Goal: Task Accomplishment & Management: Manage account settings

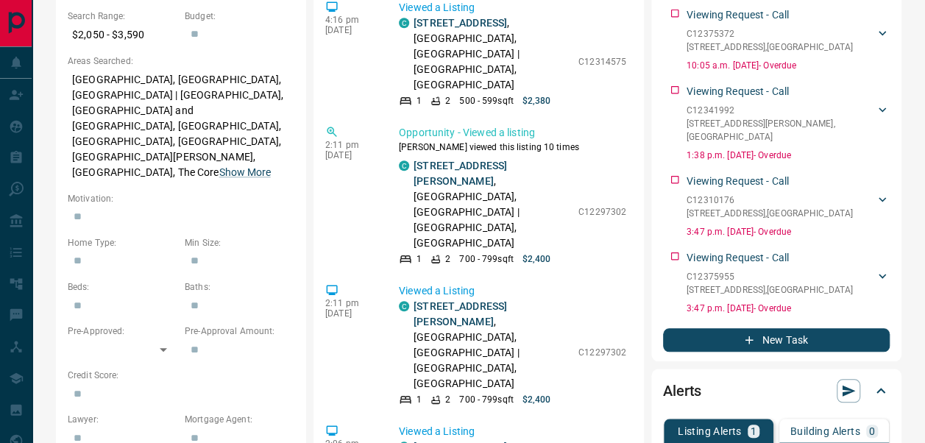
scroll to position [488, 0]
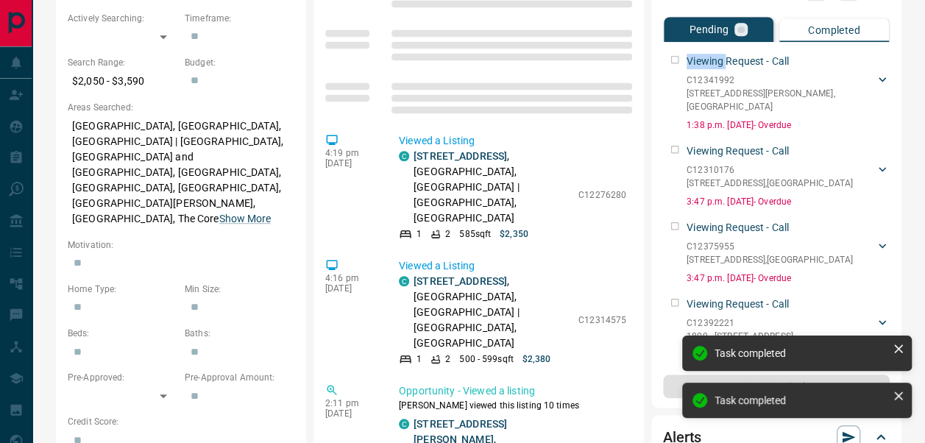
click at [676, 65] on div "Viewing Request - Call C12341992 [STREET_ADDRESS][PERSON_NAME] [PERSON_NAME] [P…" at bounding box center [776, 90] width 227 height 84
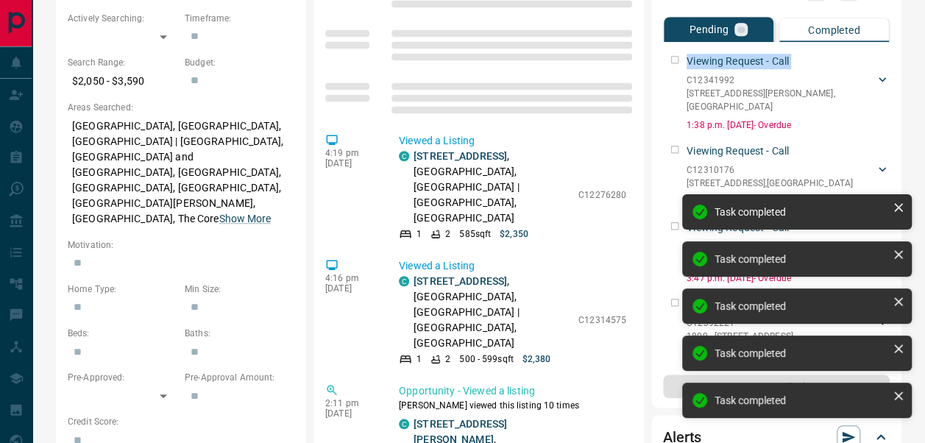
click at [676, 65] on div "Viewing Request - Call C12341992 [STREET_ADDRESS][PERSON_NAME] [PERSON_NAME] [P…" at bounding box center [776, 90] width 227 height 84
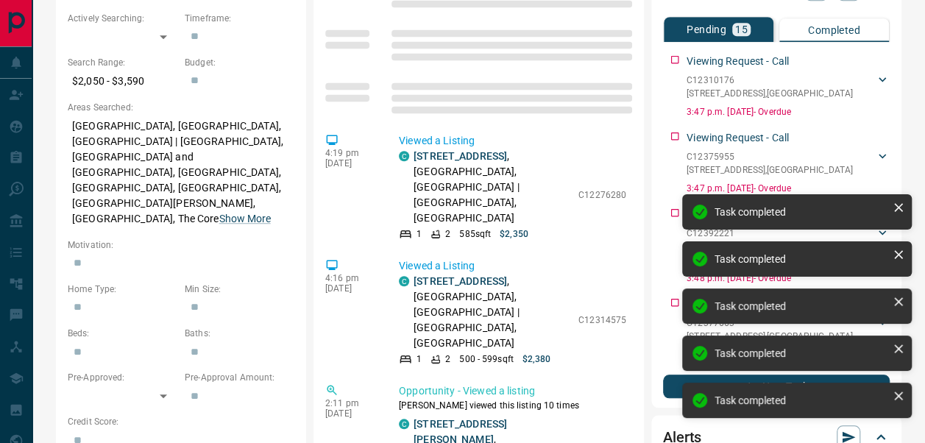
click at [676, 65] on div "Viewing Request - Call C12310176 [STREET_ADDRESS] [PERSON_NAME] [PERSON_NAME] 6…" at bounding box center [776, 83] width 227 height 71
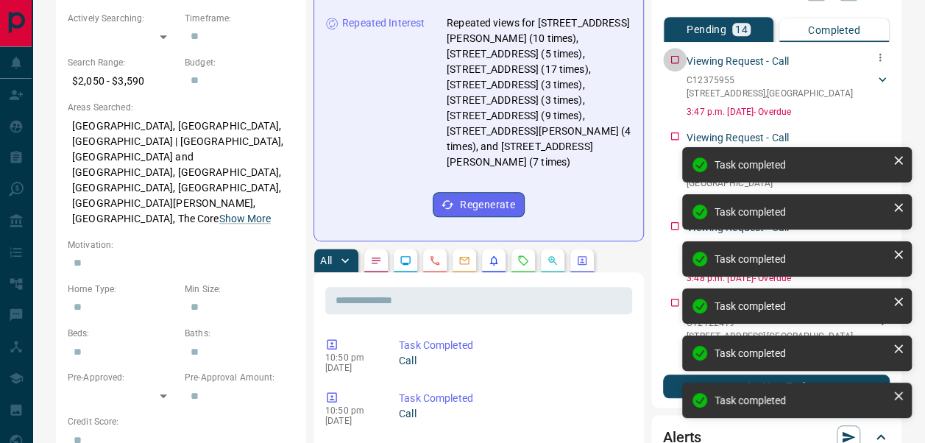
click at [676, 65] on div "Viewing Request - Call C12375955 [STREET_ADDRESS] [PERSON_NAME] [PERSON_NAME] 6…" at bounding box center [776, 83] width 227 height 71
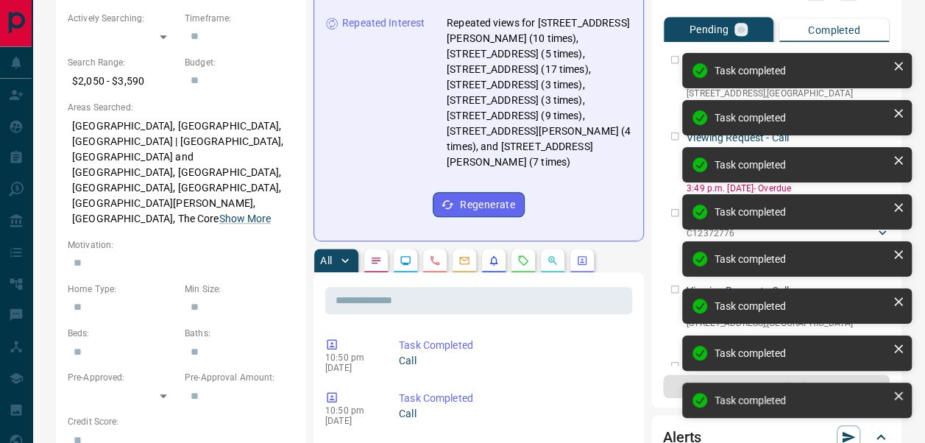
click at [676, 65] on div "Viewing Request - Call C12377663 [STREET_ADDRESS] [PERSON_NAME] [PERSON_NAME] 6…" at bounding box center [776, 83] width 227 height 71
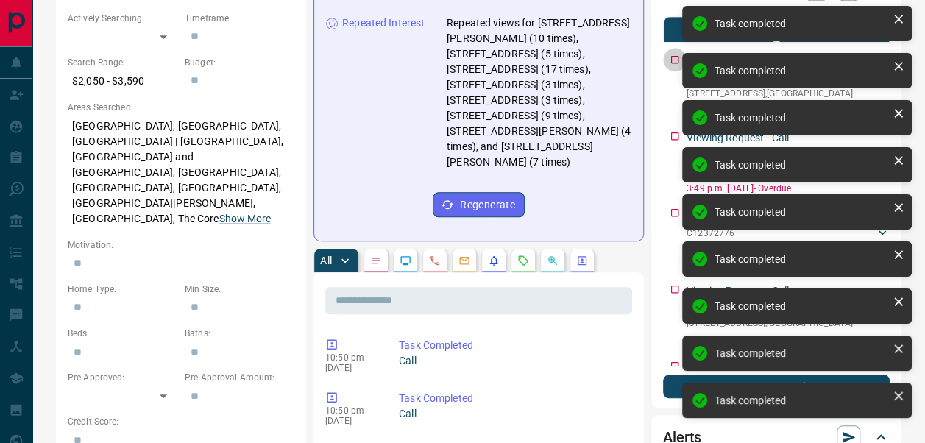
click at [676, 65] on div "Viewing Request - Call C12377663 [STREET_ADDRESS] [PERSON_NAME] [PERSON_NAME] 6…" at bounding box center [776, 83] width 227 height 71
click at [676, 65] on div "Viewing Request - Call C12122419 [STREET_ADDRESS] [PERSON_NAME] [PERSON_NAME] 6…" at bounding box center [776, 83] width 227 height 71
click at [676, 65] on div "Viewing Request - Call C12372776 [STREET_ADDRESS] [PERSON_NAME] [PERSON_NAME] 6…" at bounding box center [776, 83] width 227 height 71
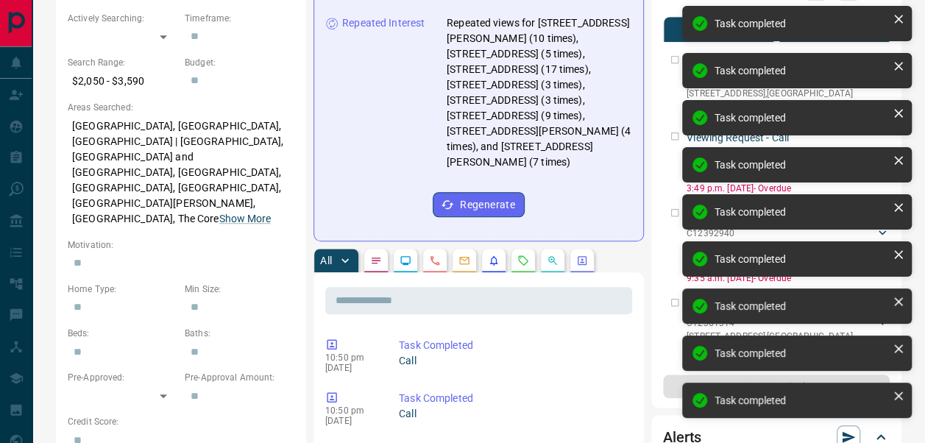
click at [676, 65] on div "Viewing Request - Call C12372776 [STREET_ADDRESS] [PERSON_NAME] [PERSON_NAME] 6…" at bounding box center [776, 83] width 227 height 71
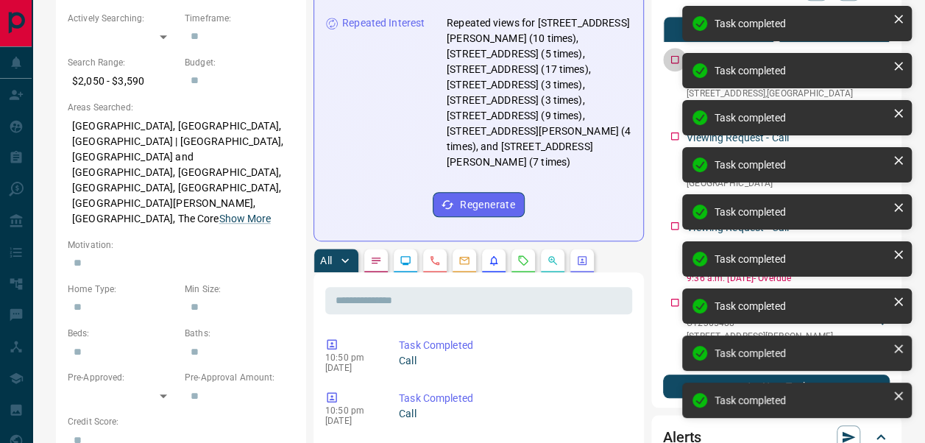
click at [676, 65] on div "Viewing Request - Call C12327926 [STREET_ADDRESS] [PERSON_NAME] [PERSON_NAME] 6…" at bounding box center [776, 83] width 227 height 71
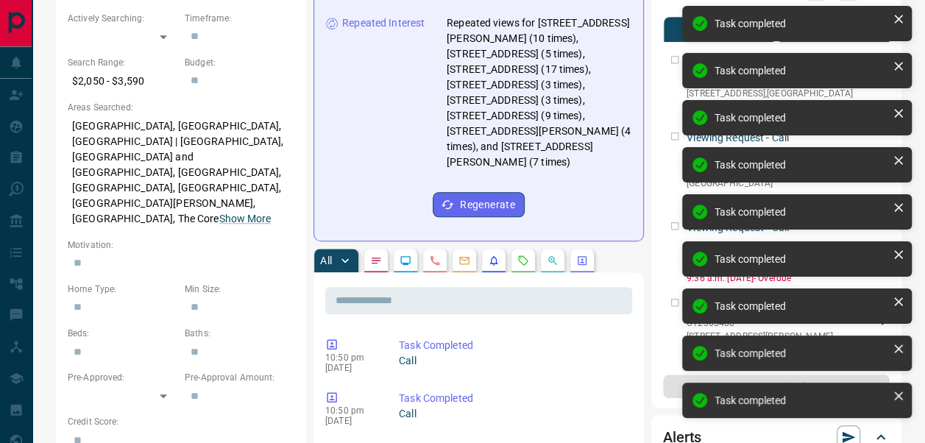
click at [676, 65] on div "Viewing Request - Call C12327926 [STREET_ADDRESS] [PERSON_NAME] [PERSON_NAME] 6…" at bounding box center [776, 83] width 227 height 71
click at [676, 65] on div "Viewing Request - Call C12392940 [STREET_ADDRESS][PERSON_NAME] [PERSON_NAME] [P…" at bounding box center [776, 90] width 227 height 84
click at [676, 65] on div "Viewing Request - Call C12361314 [STREET_ADDRESS] [PERSON_NAME] [PERSON_NAME] 6…" at bounding box center [776, 83] width 227 height 71
click at [676, 124] on div "Viewing Request - Call C12365488 [STREET_ADDRESS][PERSON_NAME] [PERSON_NAME] [P…" at bounding box center [776, 166] width 227 height 84
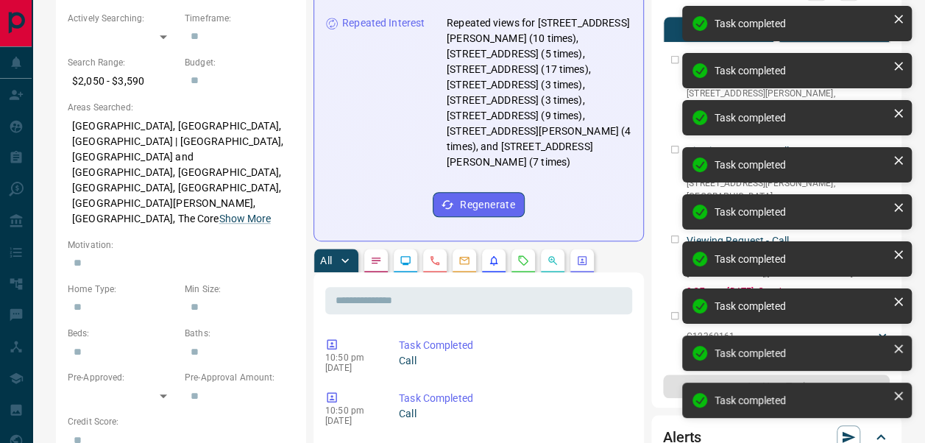
click at [676, 65] on div "Viewing Request - Call C12365488 [STREET_ADDRESS][PERSON_NAME] [PERSON_NAME] [P…" at bounding box center [776, 90] width 227 height 84
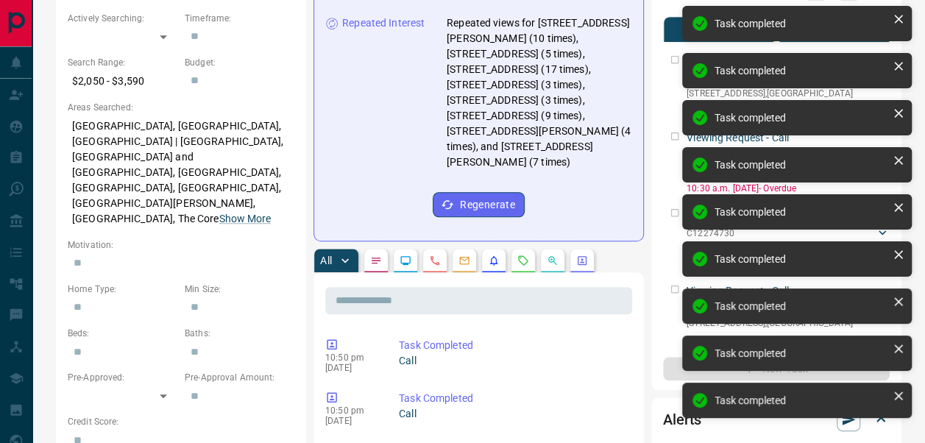
click at [676, 65] on div "Viewing Request - Call C12301430 [STREET_ADDRESS] [PERSON_NAME] [PERSON_NAME] 6…" at bounding box center [776, 83] width 227 height 71
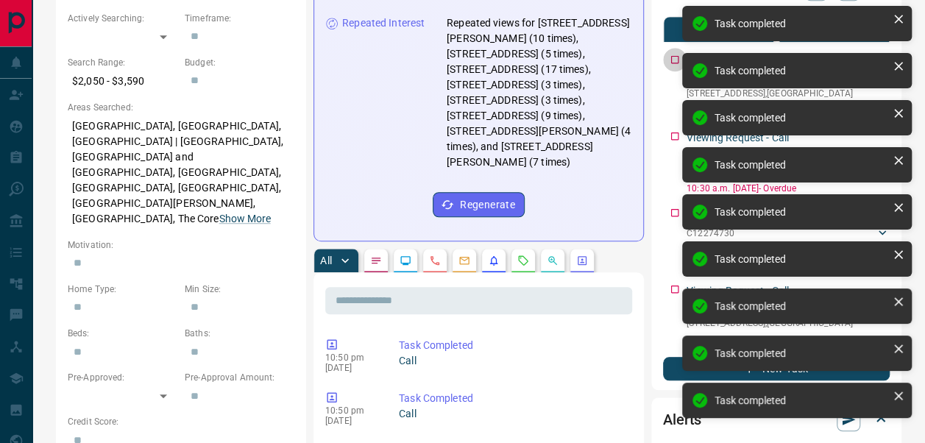
click at [676, 65] on div "Viewing Request - Call C12301430 [STREET_ADDRESS] [PERSON_NAME] [PERSON_NAME] 6…" at bounding box center [776, 83] width 227 height 71
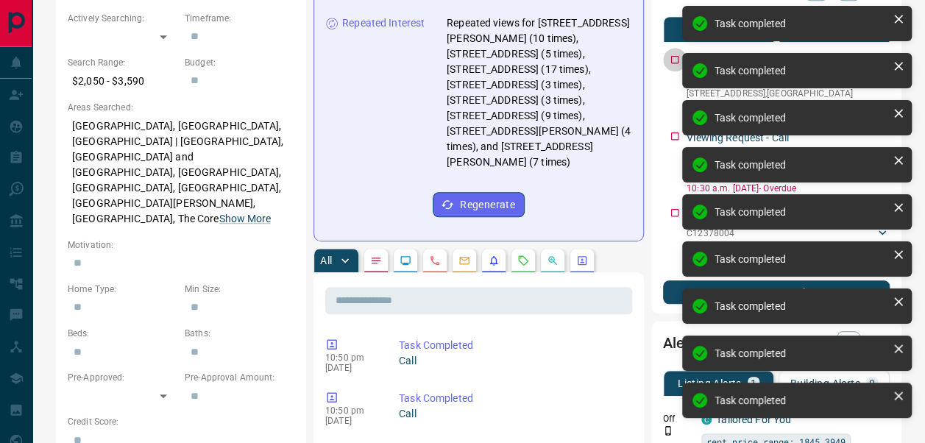
click at [676, 65] on div "Viewing Request - Call C12360161 [STREET_ADDRESS] [PERSON_NAME] [PERSON_NAME] 6…" at bounding box center [776, 83] width 227 height 71
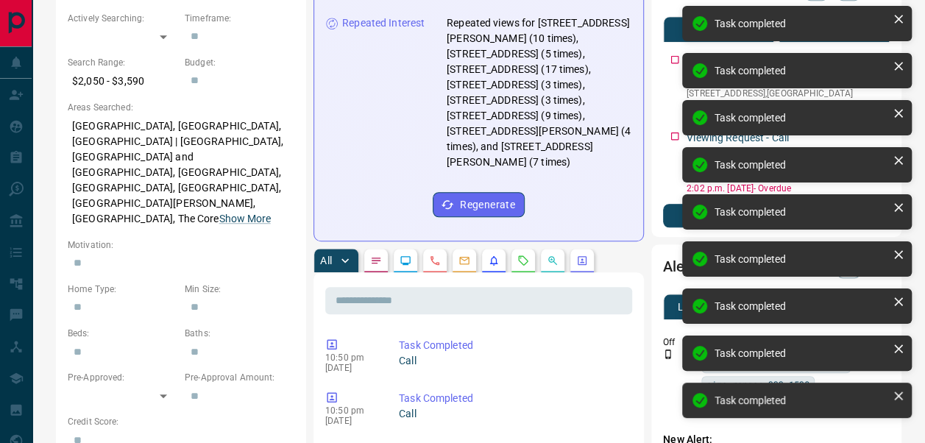
click at [676, 65] on div "Viewing Request - Call C12274730 [STREET_ADDRESS] [PERSON_NAME] [PERSON_NAME] 6…" at bounding box center [776, 83] width 227 height 71
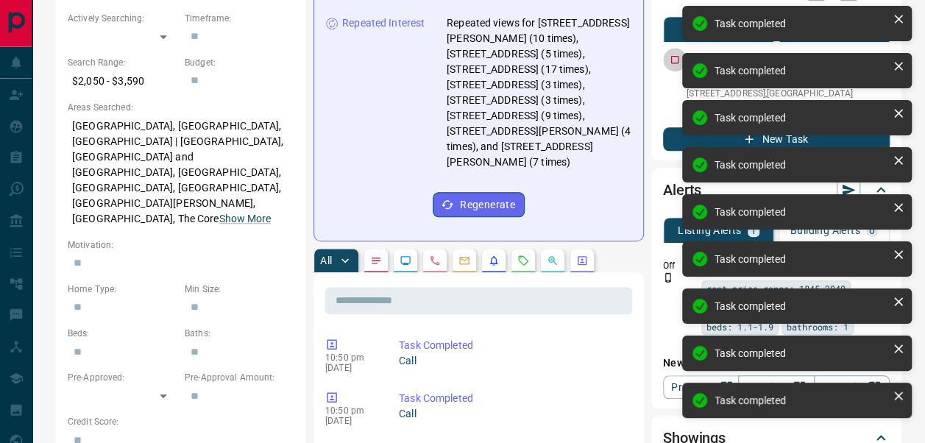
click at [676, 65] on div "Viewing Request - Call C12378004 [STREET_ADDRESS] [PERSON_NAME] [PERSON_NAME] 6…" at bounding box center [776, 83] width 227 height 71
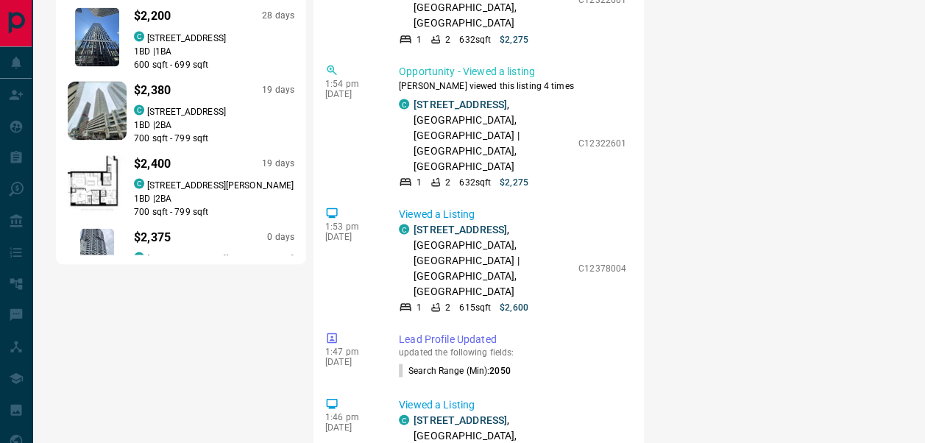
scroll to position [1531, 0]
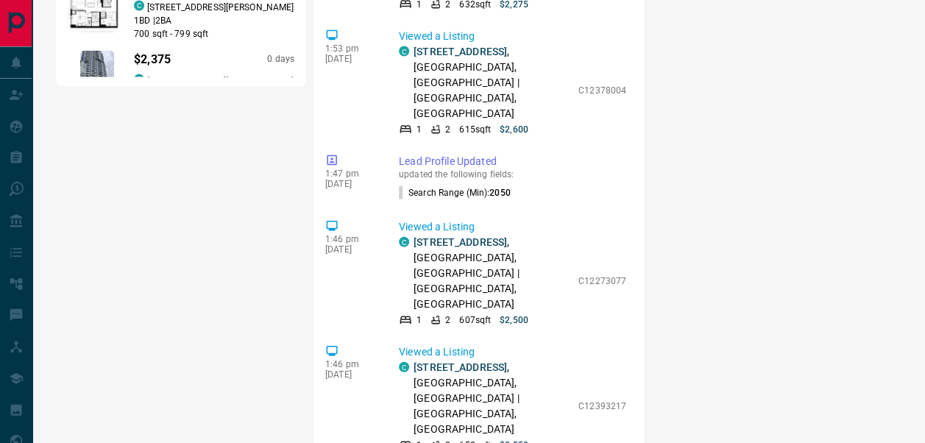
drag, startPoint x: 619, startPoint y: 19, endPoint x: 627, endPoint y: 79, distance: 60.2
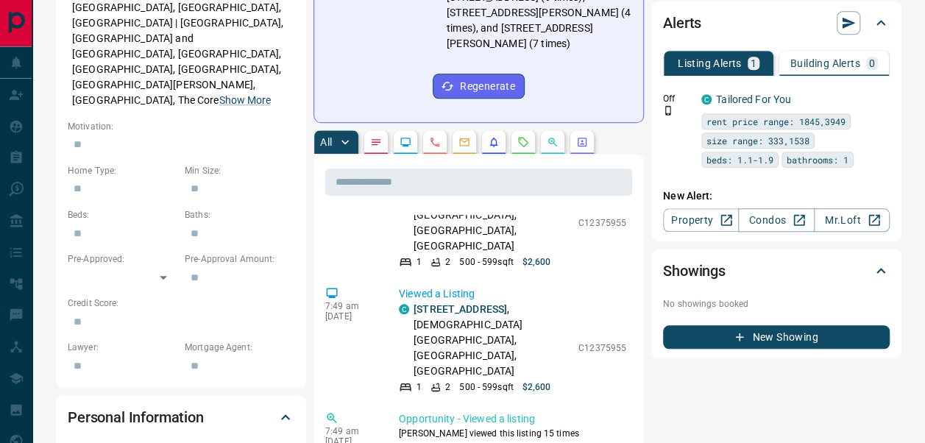
scroll to position [0, 0]
